Goal: Information Seeking & Learning: Find specific fact

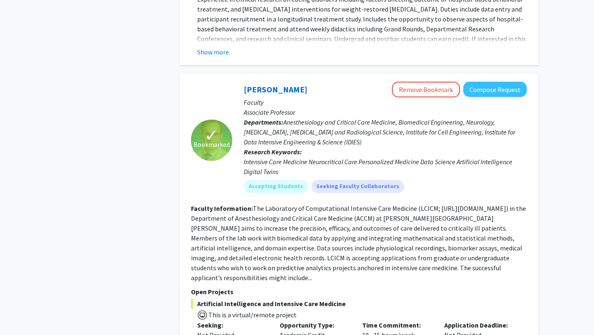
scroll to position [1737, 0]
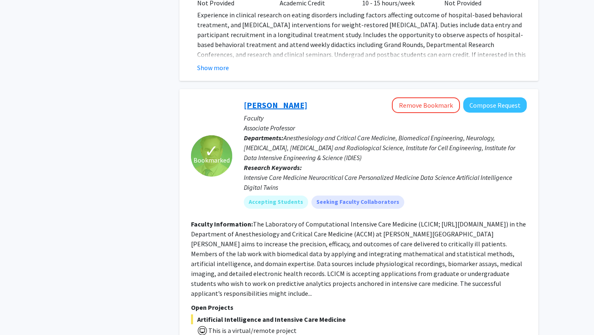
click at [255, 100] on link "Robert Stevens" at bounding box center [276, 105] width 64 height 10
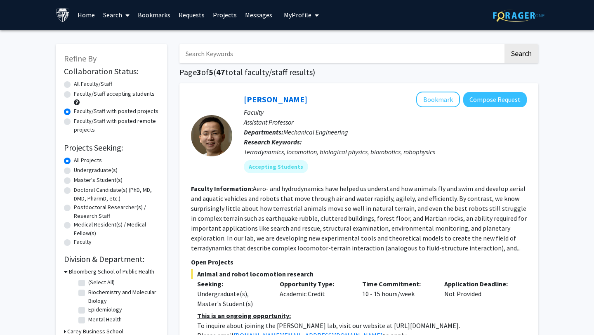
click at [218, 51] on input "Search Keywords" at bounding box center [341, 53] width 324 height 19
type input "stevens"
click at [505, 44] on button "Search" at bounding box center [522, 53] width 34 height 19
radio input "true"
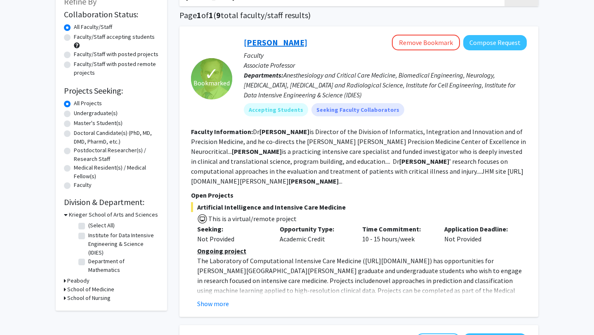
scroll to position [55, 0]
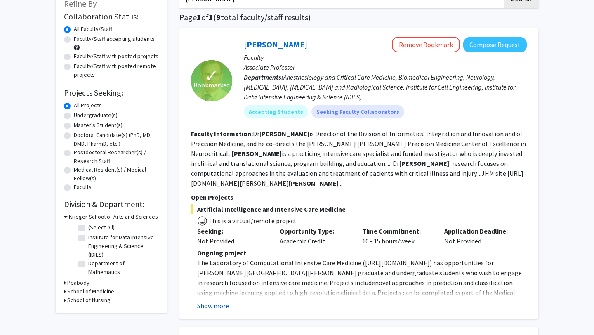
click at [219, 306] on button "Show more" at bounding box center [213, 306] width 32 height 10
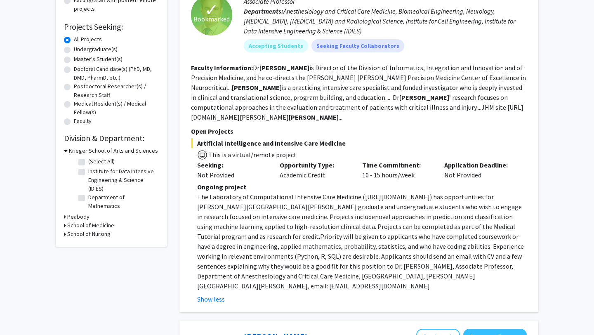
scroll to position [118, 0]
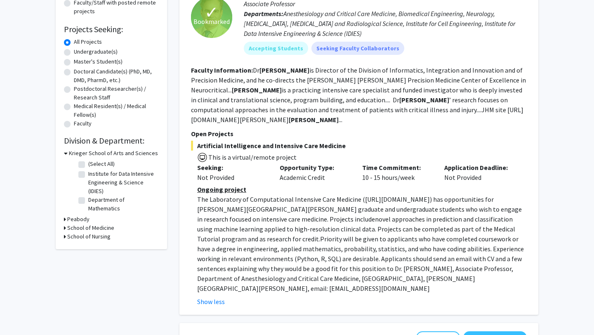
drag, startPoint x: 343, startPoint y: 144, endPoint x: 195, endPoint y: 147, distance: 147.7
click at [195, 147] on span "Artificial Intelligence and Intensive Care Medicine" at bounding box center [359, 146] width 336 height 10
copy span "Artificial Intelligence and Intensive Care Medicine"
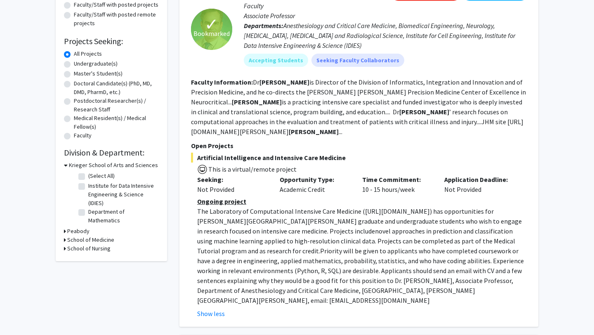
scroll to position [106, 0]
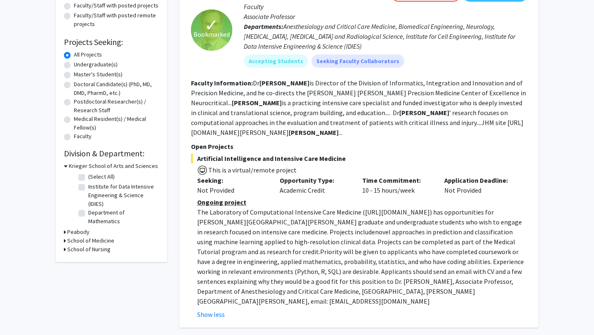
drag, startPoint x: 359, startPoint y: 211, endPoint x: 419, endPoint y: 212, distance: 59.8
click at [419, 212] on p "The Laboratory of Computational Intensive Care Medicine ( https://lcicm.jhmi.ed…" at bounding box center [362, 256] width 330 height 99
copy p "https://lcicm.jhmi.edu"
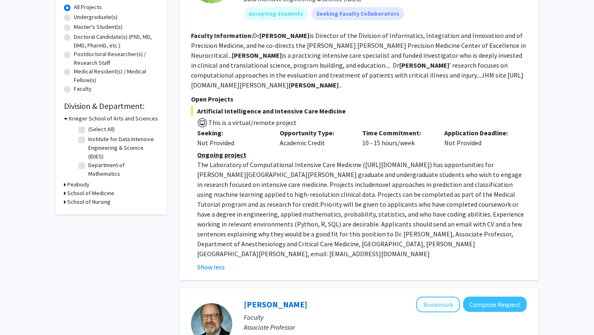
scroll to position [166, 0]
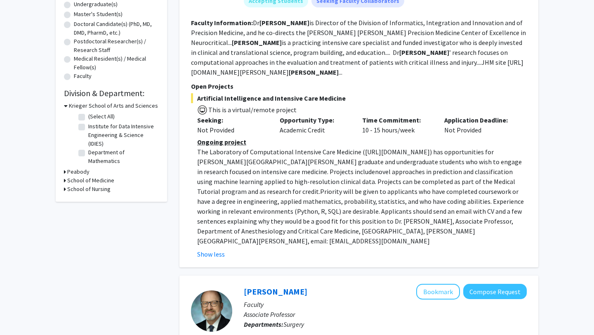
drag, startPoint x: 343, startPoint y: 100, endPoint x: 198, endPoint y: 100, distance: 144.8
click at [198, 100] on span "Artificial Intelligence and Intensive Care Medicine" at bounding box center [359, 98] width 336 height 10
copy span "Artificial Intelligence and Intensive Care Medicine"
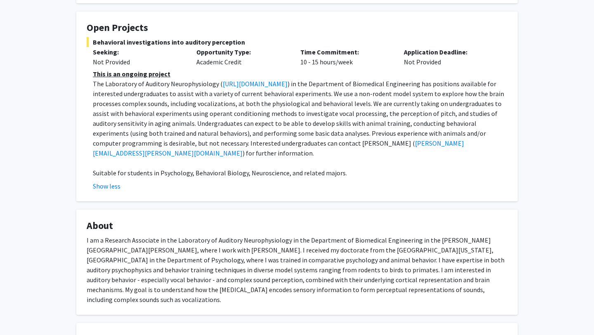
scroll to position [134, 0]
